Goal: Find specific page/section: Find specific page/section

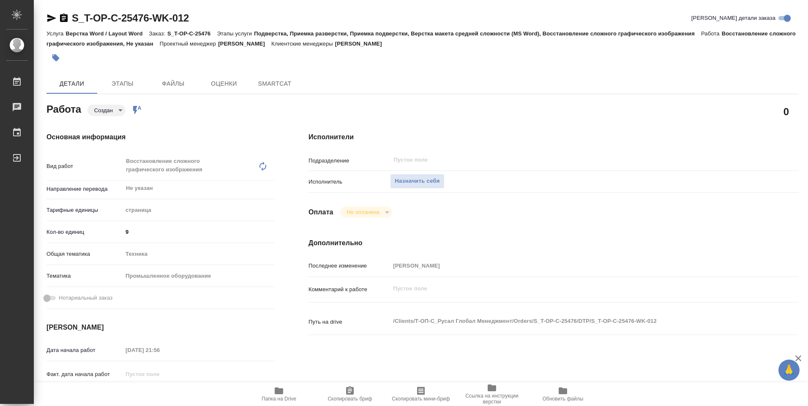
type textarea "x"
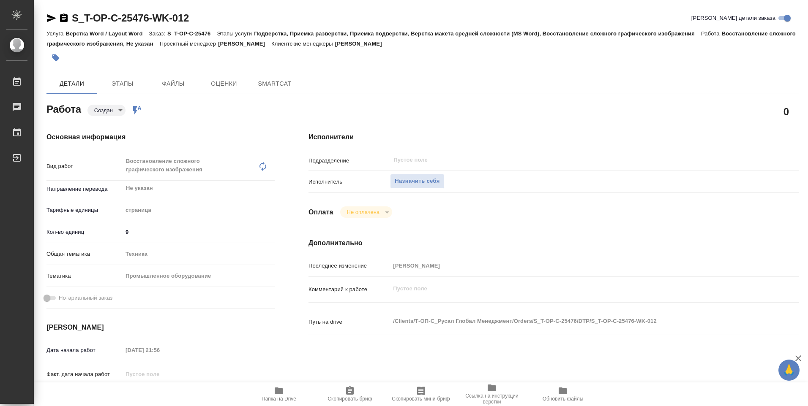
type textarea "x"
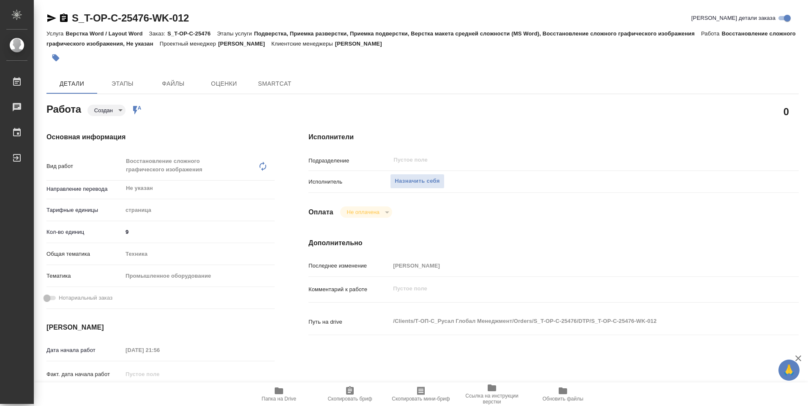
type textarea "x"
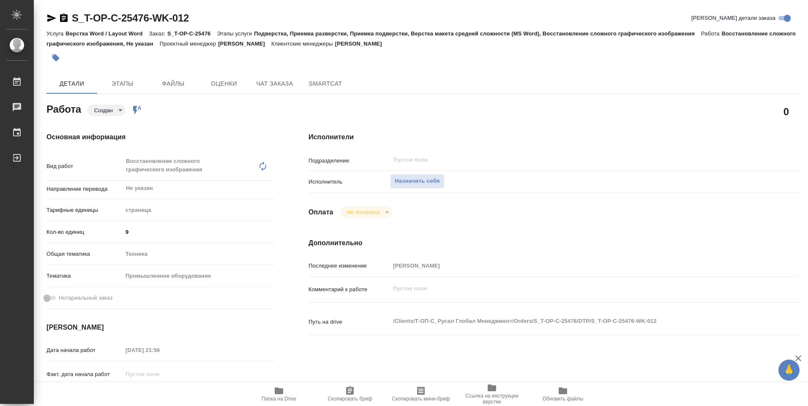
type textarea "x"
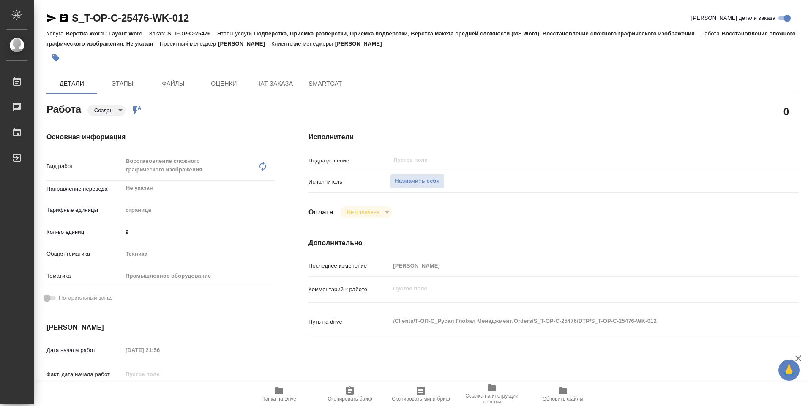
type textarea "x"
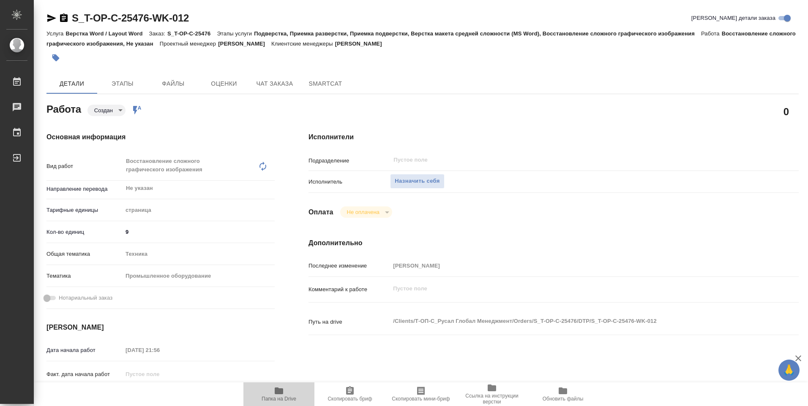
click at [283, 391] on icon "button" at bounding box center [279, 391] width 10 height 10
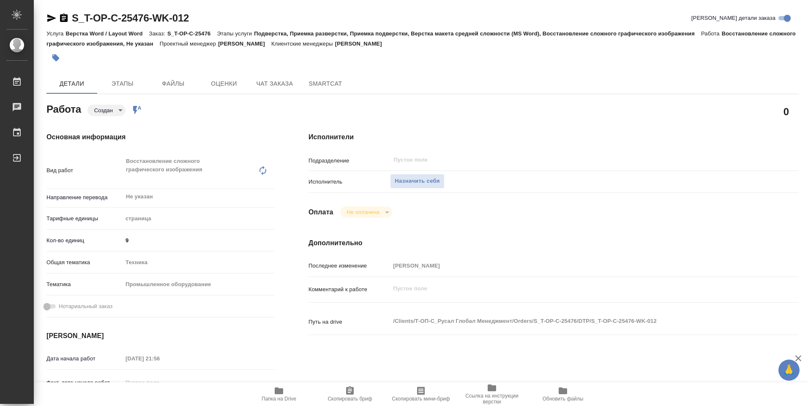
type textarea "x"
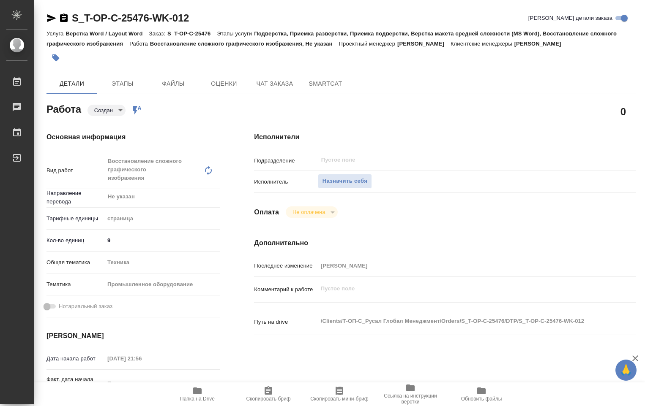
type textarea "x"
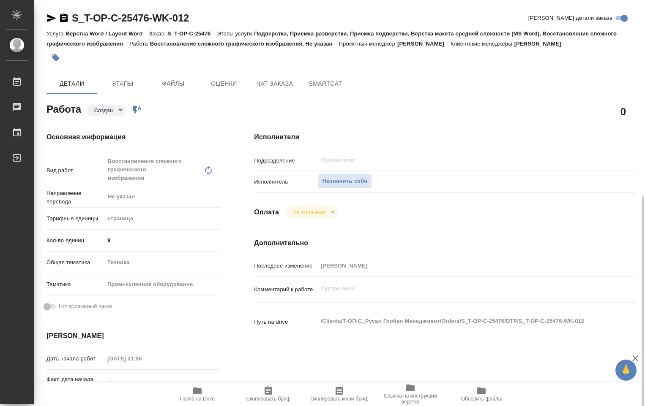
scroll to position [127, 0]
